Goal: Task Accomplishment & Management: Manage account settings

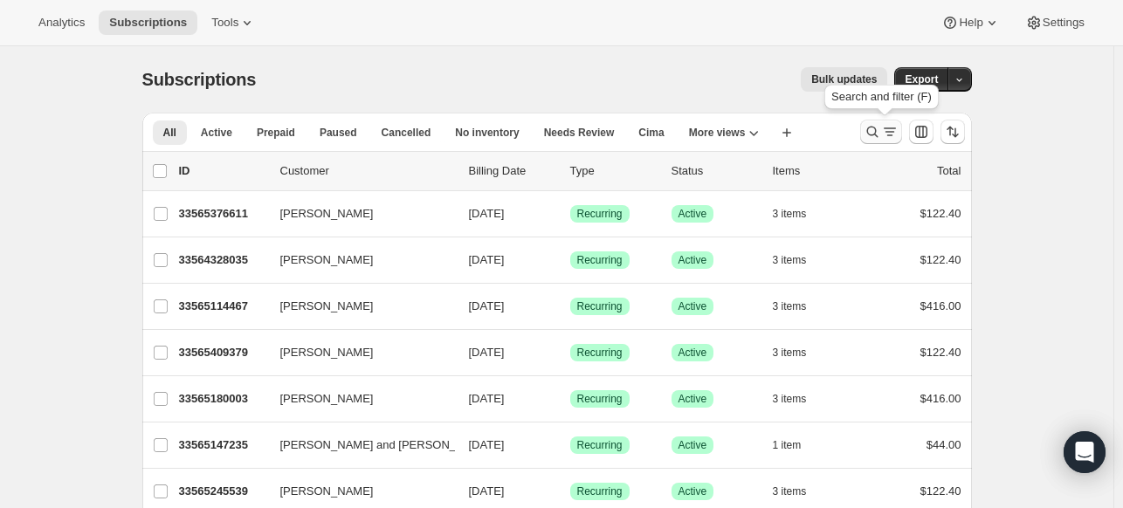
click at [881, 135] on icon "Search and filter results" at bounding box center [872, 131] width 17 height 17
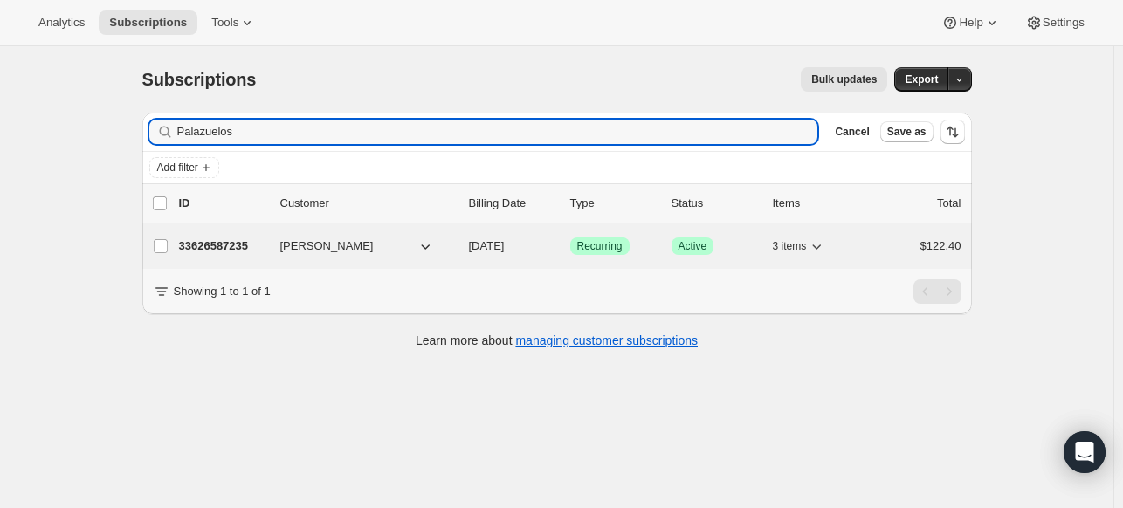
type input "Palazuelos"
click at [234, 244] on p "33626587235" at bounding box center [222, 246] width 87 height 17
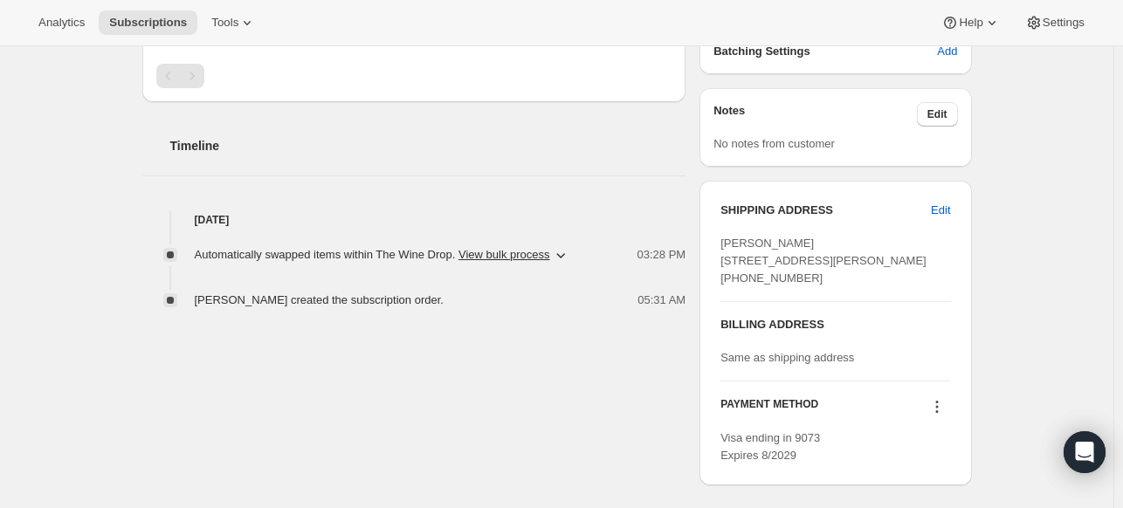
scroll to position [527, 0]
click at [944, 211] on span "Edit" at bounding box center [940, 209] width 19 height 17
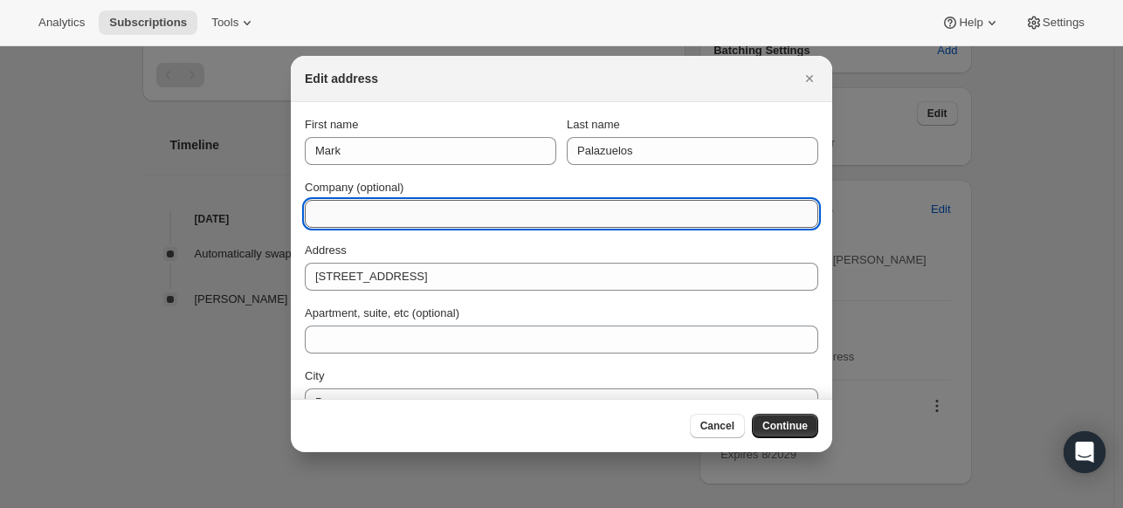
click at [327, 217] on input "Company (optional)" at bounding box center [561, 214] width 513 height 28
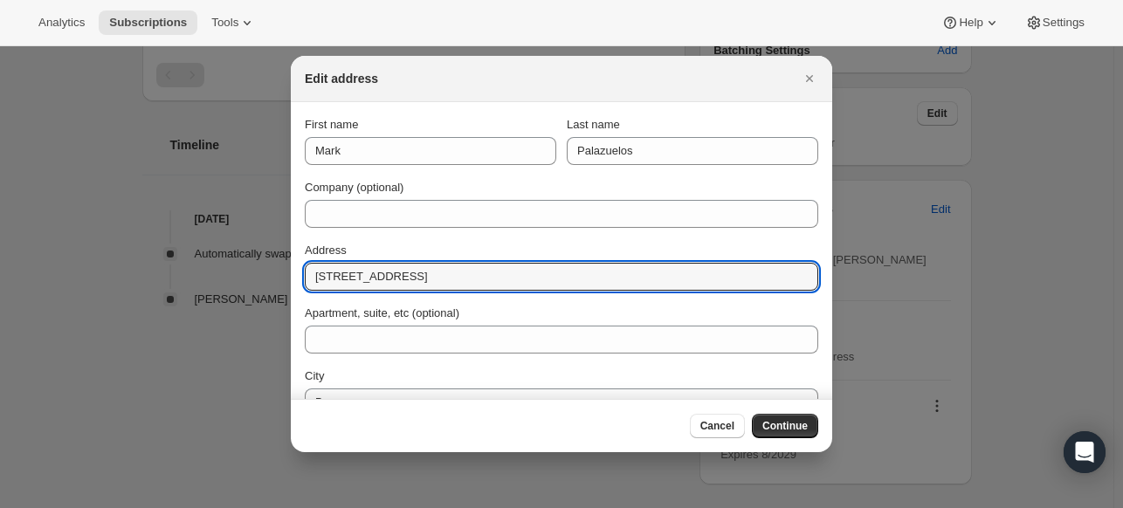
drag, startPoint x: 468, startPoint y: 283, endPoint x: 258, endPoint y: 279, distance: 209.6
drag, startPoint x: 258, startPoint y: 279, endPoint x: 698, endPoint y: 272, distance: 439.3
click at [698, 272] on input "[STREET_ADDRESS]" at bounding box center [561, 277] width 513 height 28
type input "1"
type input "[STREET_ADDRESS][PERSON_NAME]"
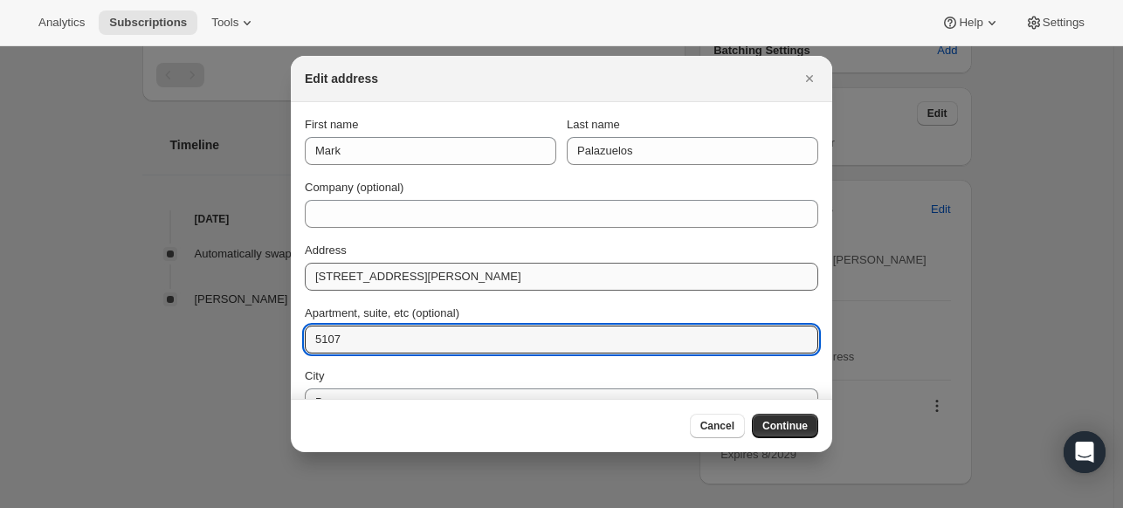
type input "5107"
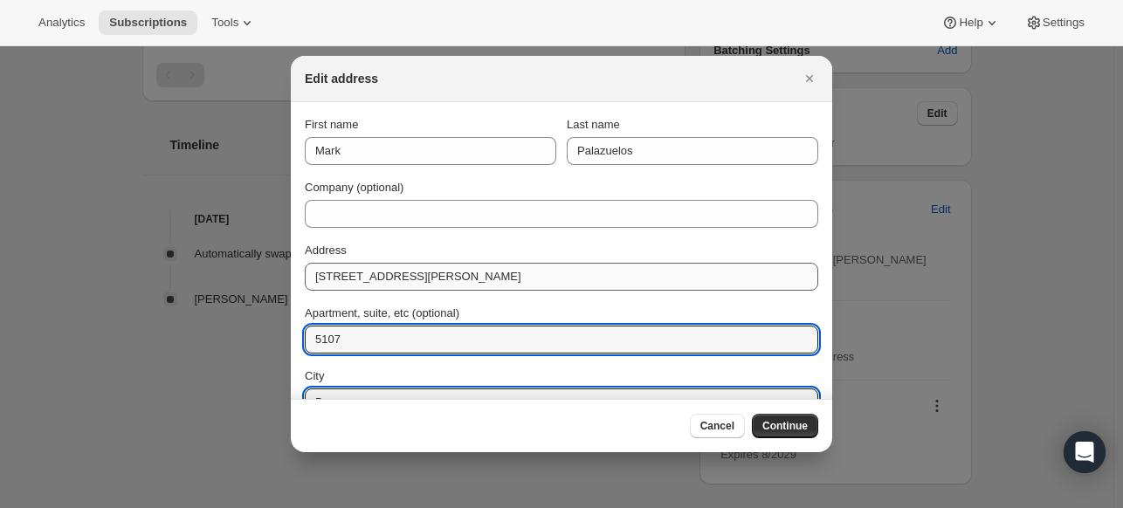
scroll to position [17, 0]
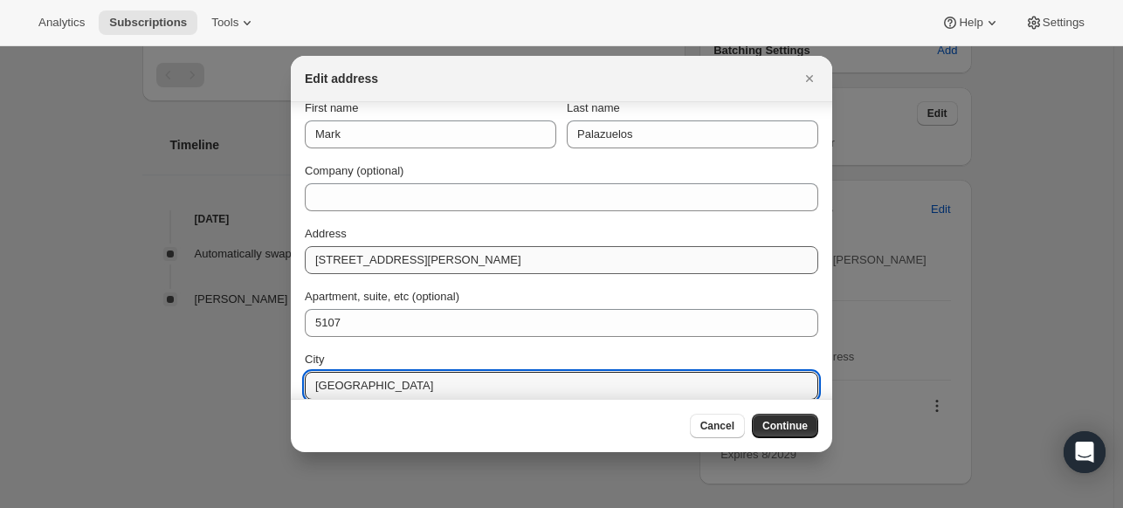
type input "[GEOGRAPHIC_DATA]"
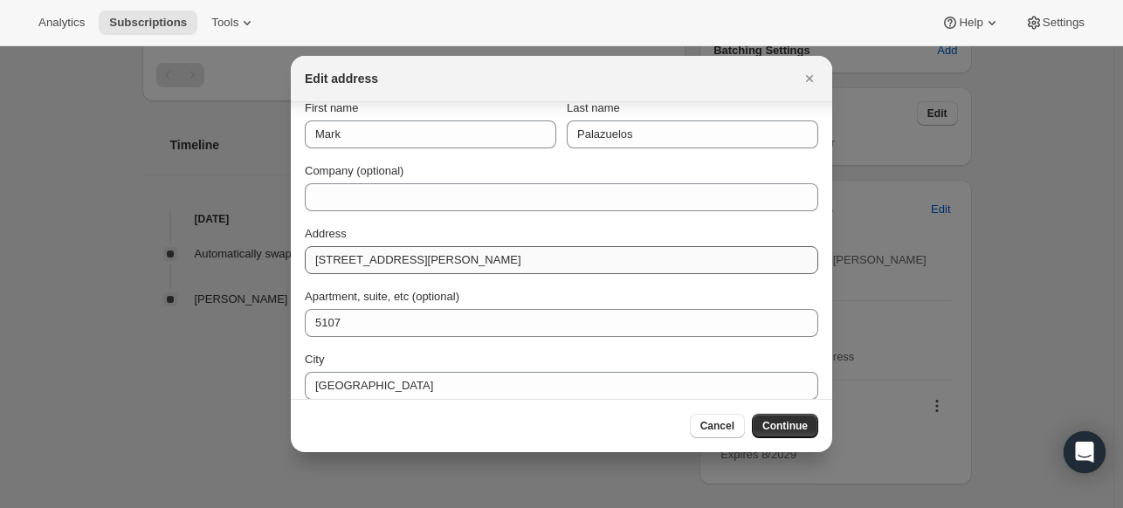
scroll to position [156, 0]
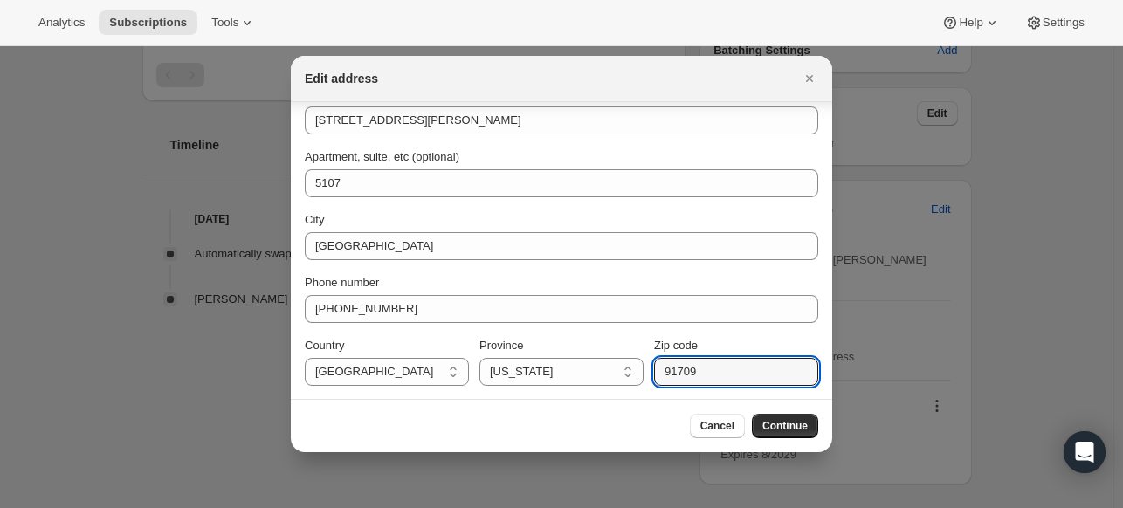
type input "91709"
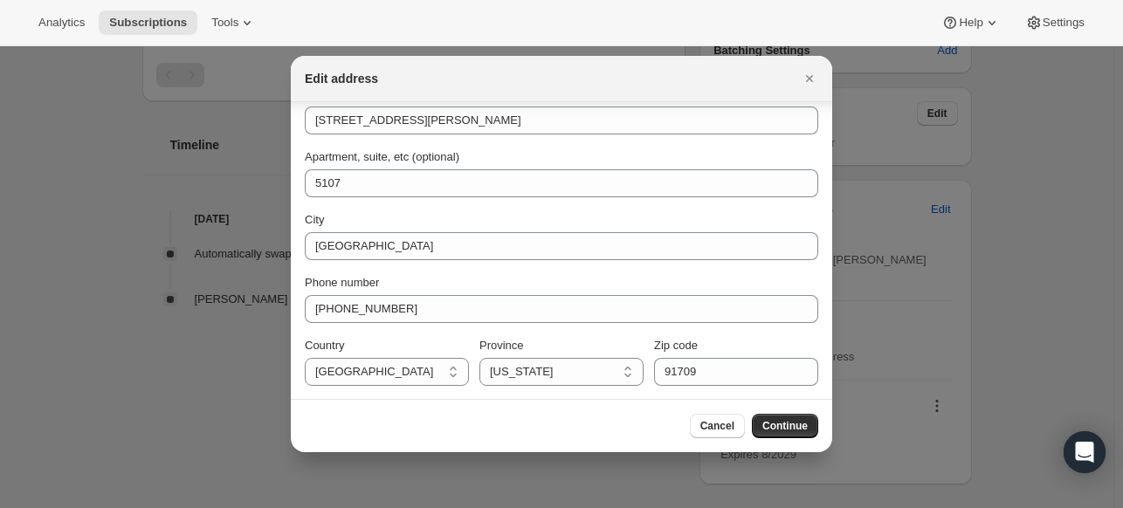
click at [585, 404] on div "Cancel Continue" at bounding box center [561, 425] width 541 height 53
click at [796, 423] on span "Continue" at bounding box center [784, 426] width 45 height 14
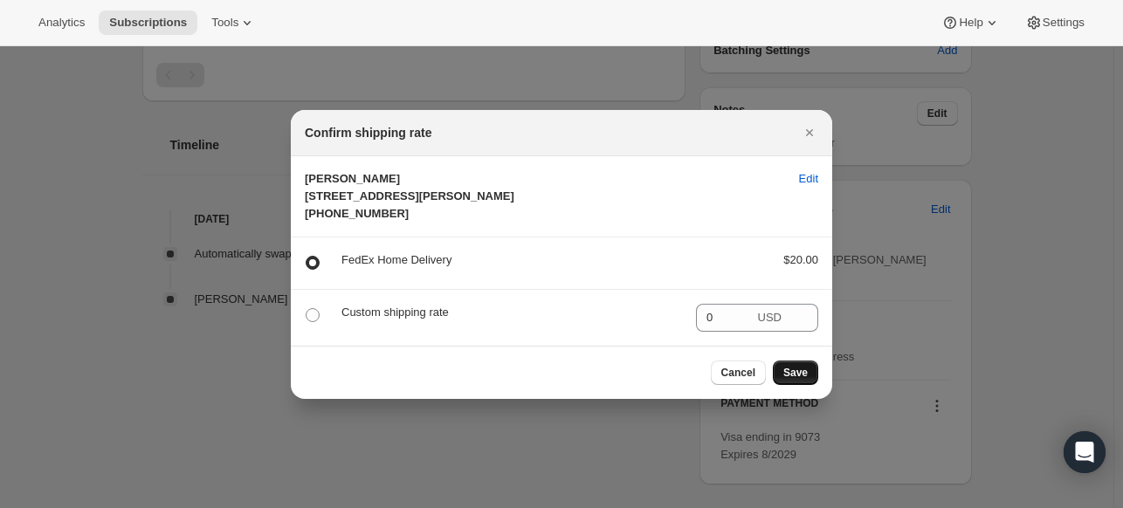
scroll to position [0, 0]
click at [807, 385] on button "Save" at bounding box center [795, 373] width 45 height 24
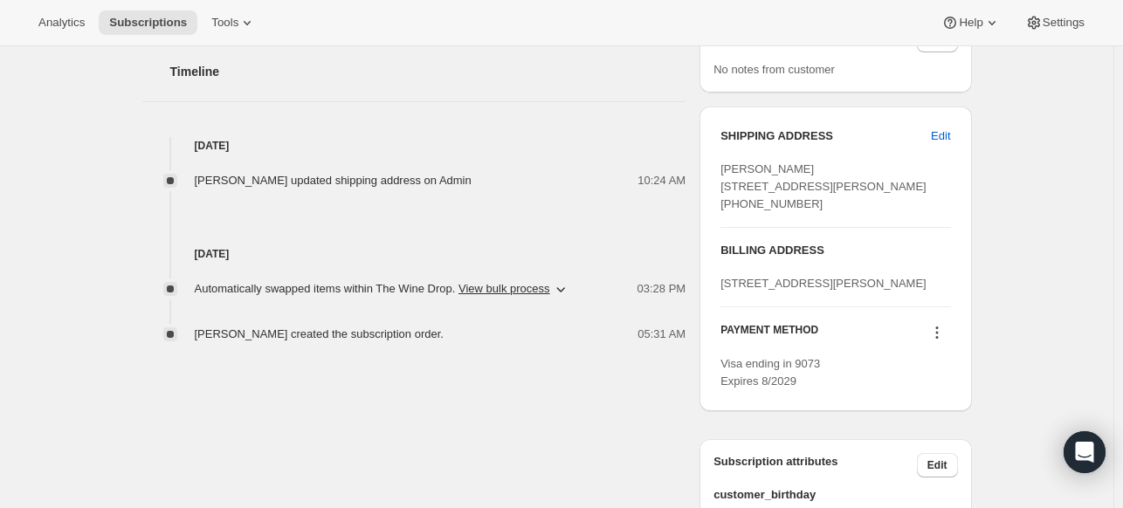
scroll to position [681, 0]
click at [945, 128] on span "Edit" at bounding box center [940, 135] width 19 height 17
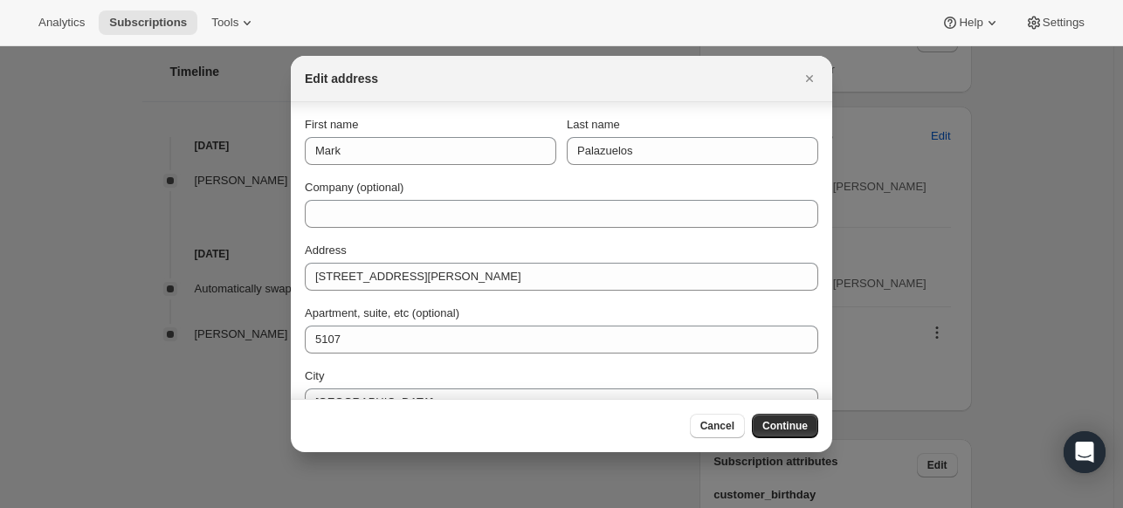
scroll to position [156, 0]
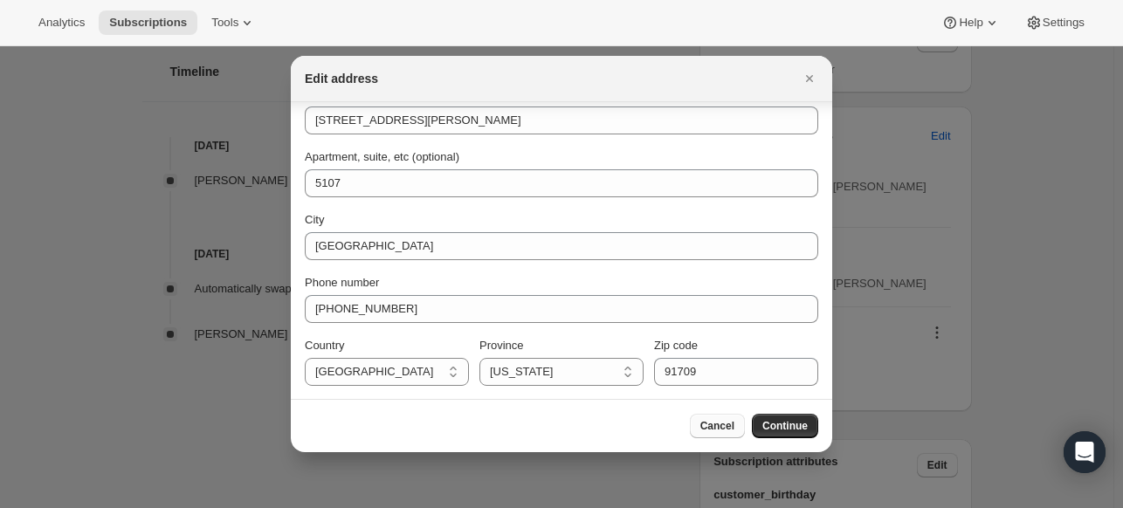
click at [716, 427] on span "Cancel" at bounding box center [717, 426] width 34 height 14
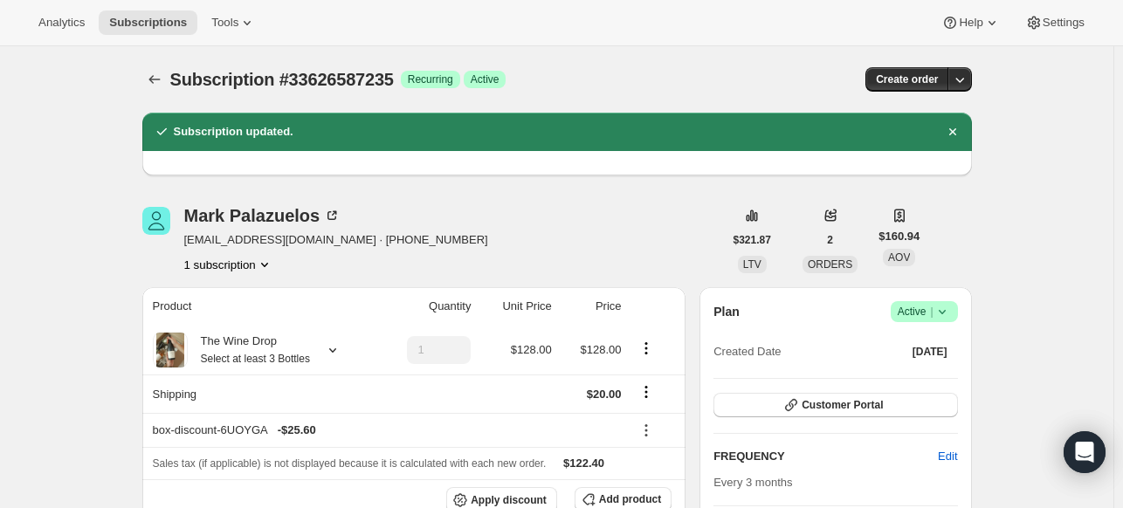
scroll to position [681, 0]
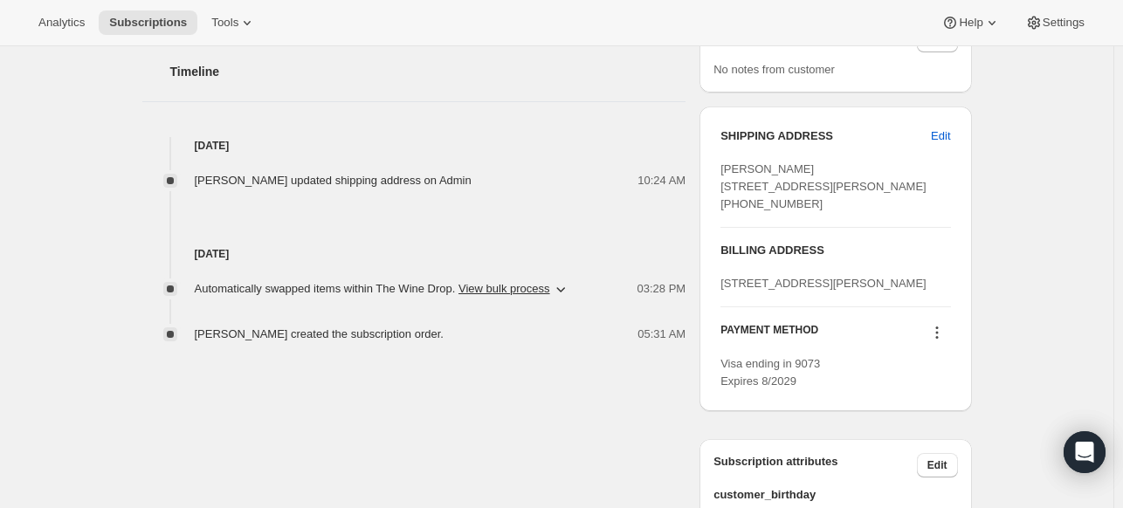
click at [896, 293] on div "[STREET_ADDRESS][PERSON_NAME]" at bounding box center [835, 283] width 230 height 17
click at [950, 127] on span "Edit" at bounding box center [940, 135] width 19 height 17
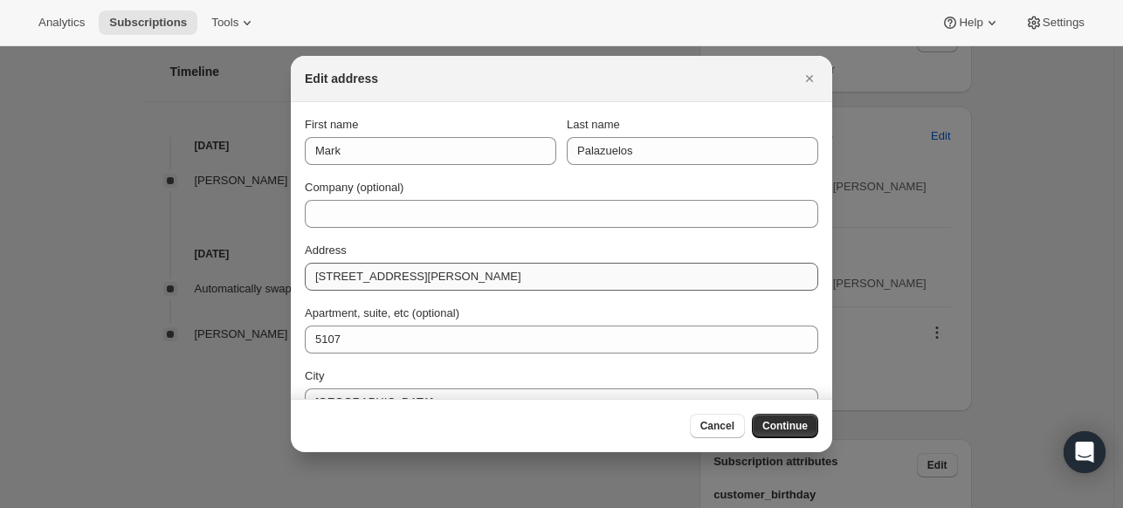
scroll to position [156, 0]
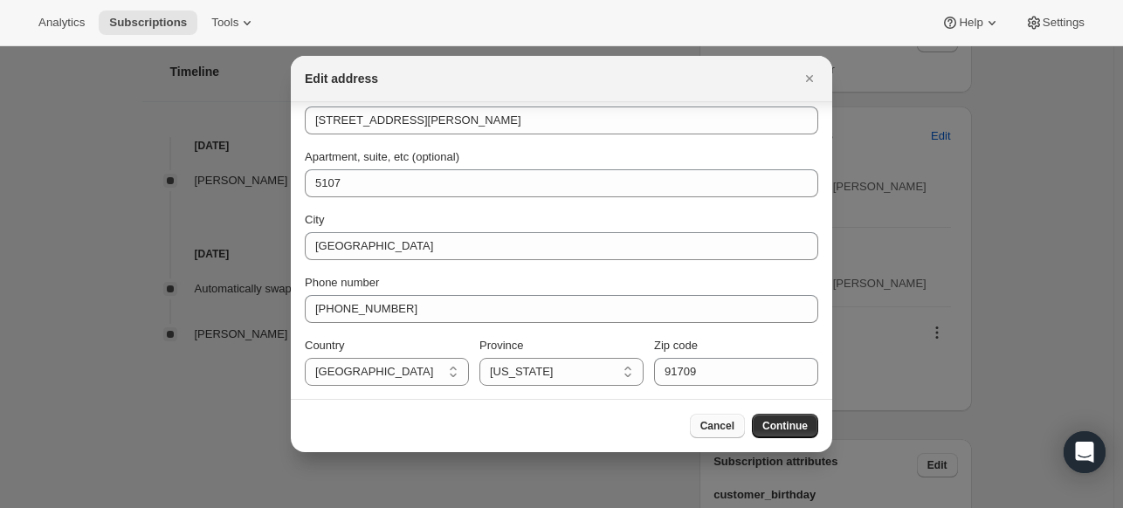
click at [720, 421] on span "Cancel" at bounding box center [717, 426] width 34 height 14
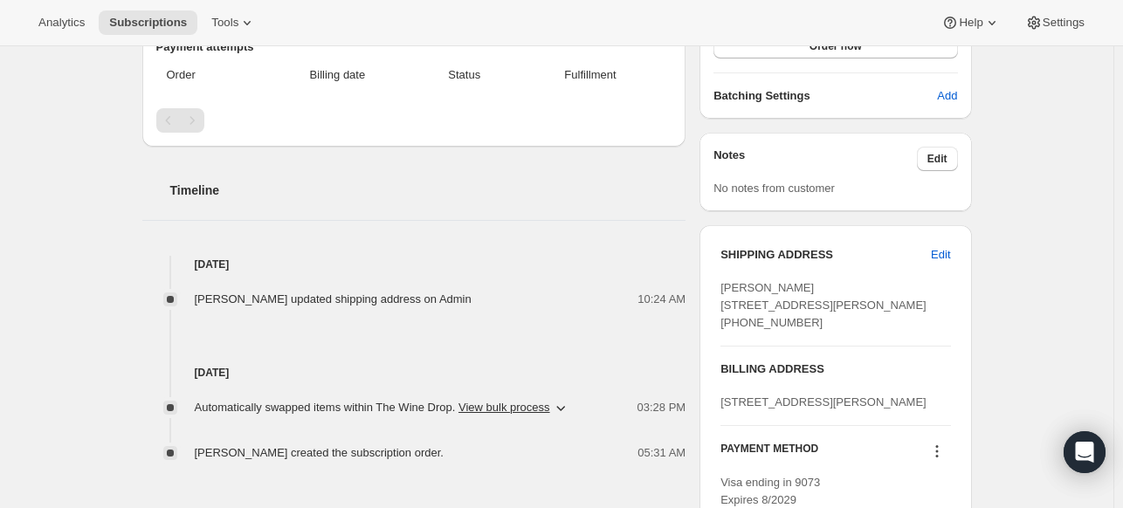
scroll to position [569, 0]
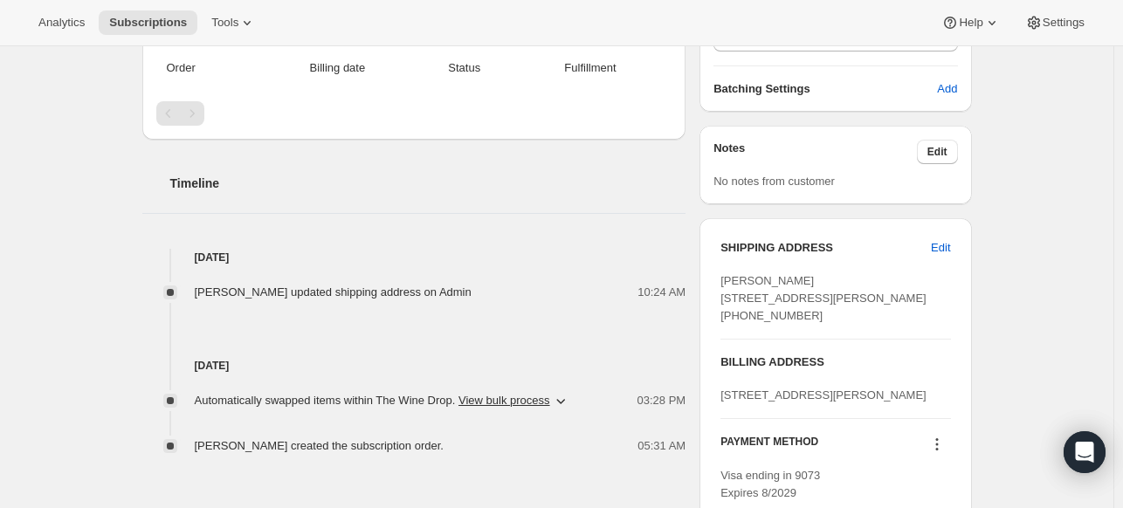
click at [1020, 362] on div "Subscription #33626587235. This page is ready Subscription #33626587235 Success…" at bounding box center [556, 224] width 1113 height 1495
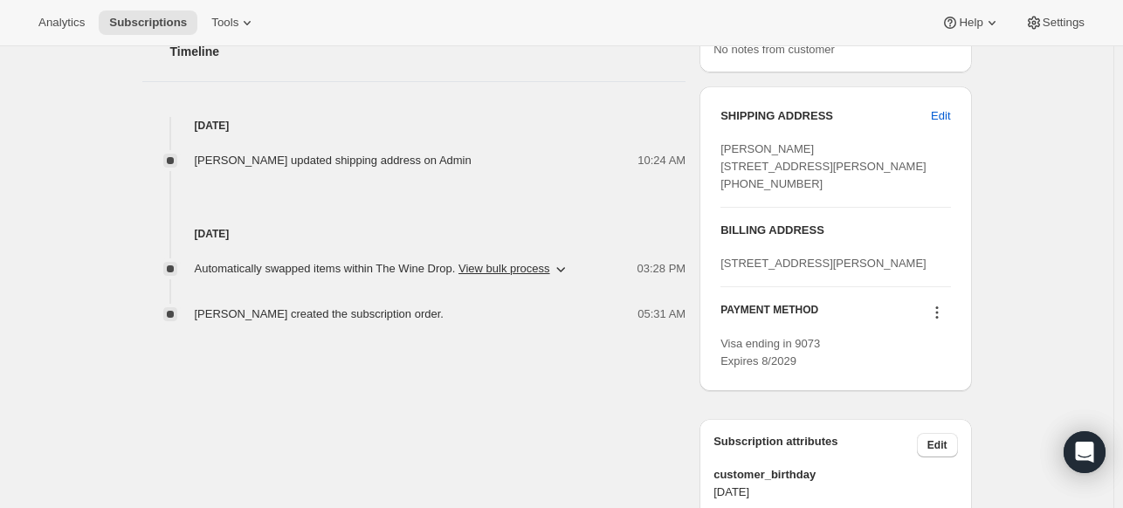
scroll to position [700, 0]
